Goal: Transaction & Acquisition: Purchase product/service

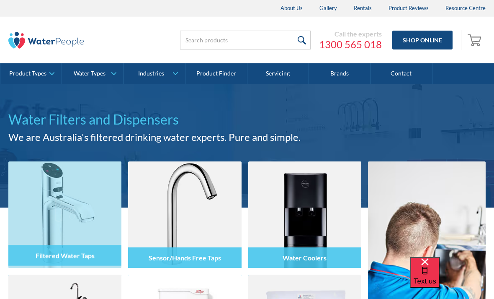
click at [93, 217] on div at bounding box center [64, 222] width 113 height 50
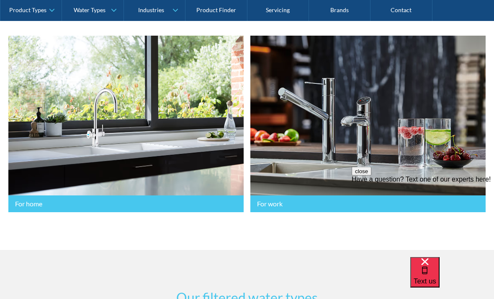
scroll to position [217, 0]
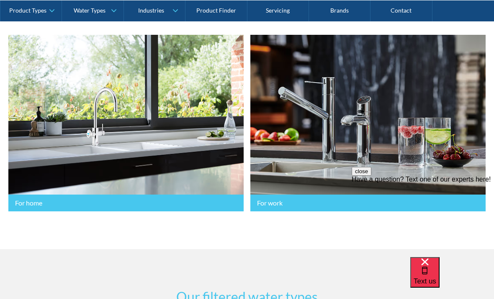
click at [135, 123] on img at bounding box center [126, 114] width 20 height 25
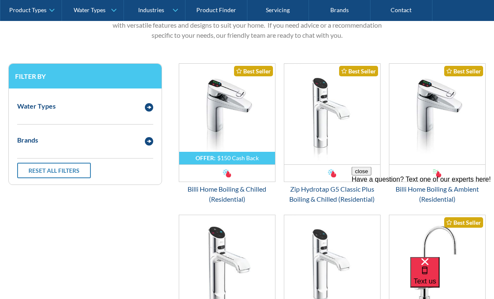
scroll to position [442, 0]
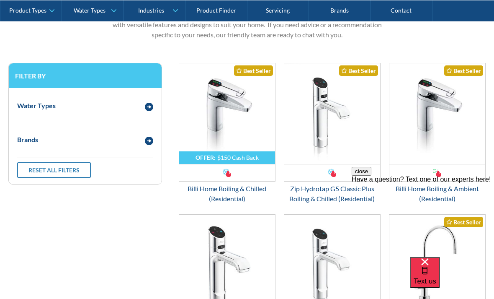
click at [250, 152] on img "Email Form 3" at bounding box center [227, 113] width 96 height 101
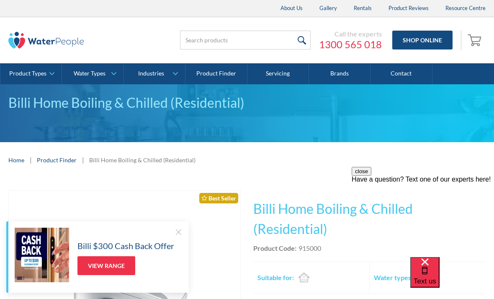
click at [427, 40] on link "Shop Online" at bounding box center [423, 40] width 60 height 19
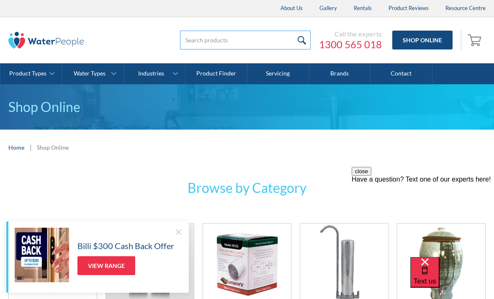
click at [221, 38] on input "search" at bounding box center [245, 40] width 131 height 19
type input "Billi"
click at [303, 40] on input "submit" at bounding box center [302, 40] width 18 height 19
